Goal: Check status: Check status

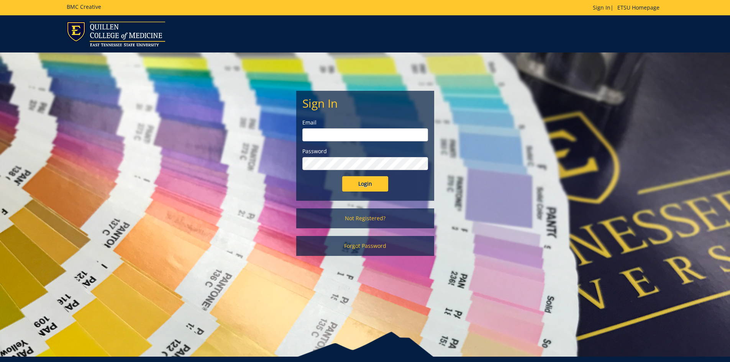
type input "[EMAIL_ADDRESS][DOMAIN_NAME]"
click at [366, 189] on input "Login" at bounding box center [365, 183] width 46 height 15
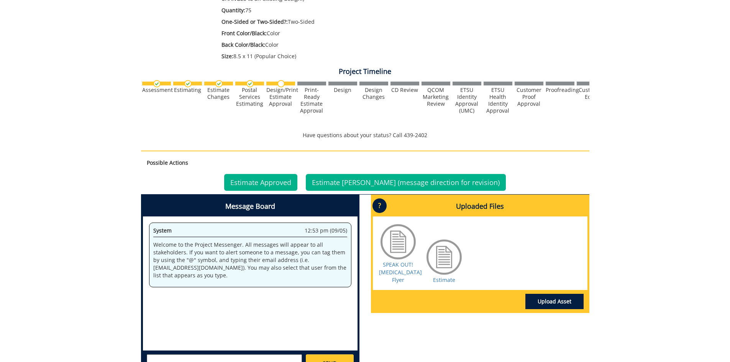
scroll to position [288, 0]
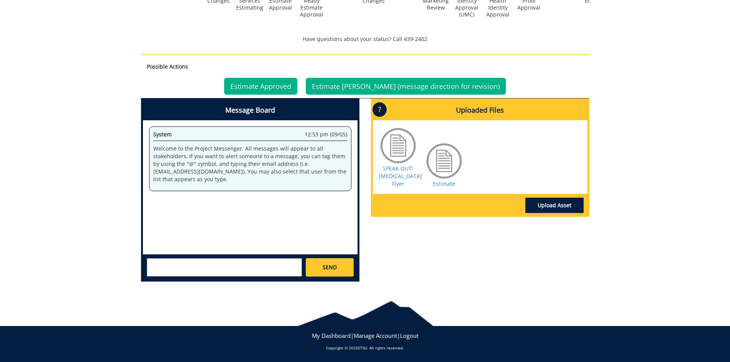
click at [447, 162] on div at bounding box center [444, 161] width 38 height 38
click at [446, 184] on link "Estimate" at bounding box center [444, 183] width 22 height 7
click at [392, 151] on div at bounding box center [398, 146] width 38 height 38
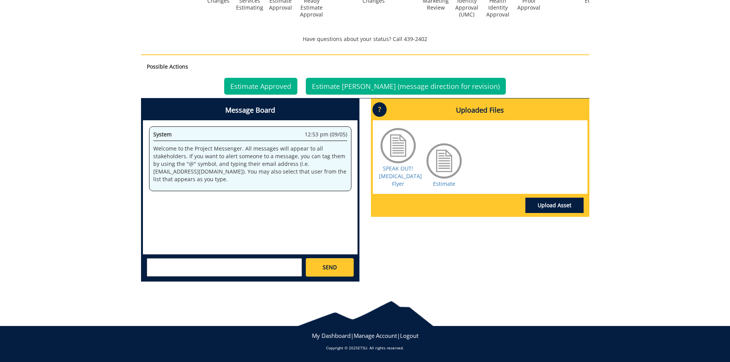
click at [392, 151] on div at bounding box center [398, 146] width 38 height 38
click at [404, 176] on link "SPEAK OUT! [MEDICAL_DATA] Flyer" at bounding box center [400, 176] width 43 height 23
click at [443, 184] on link "Estimate" at bounding box center [444, 183] width 22 height 7
click at [283, 88] on link "Estimate Approved" at bounding box center [260, 86] width 73 height 17
